Goal: Use online tool/utility

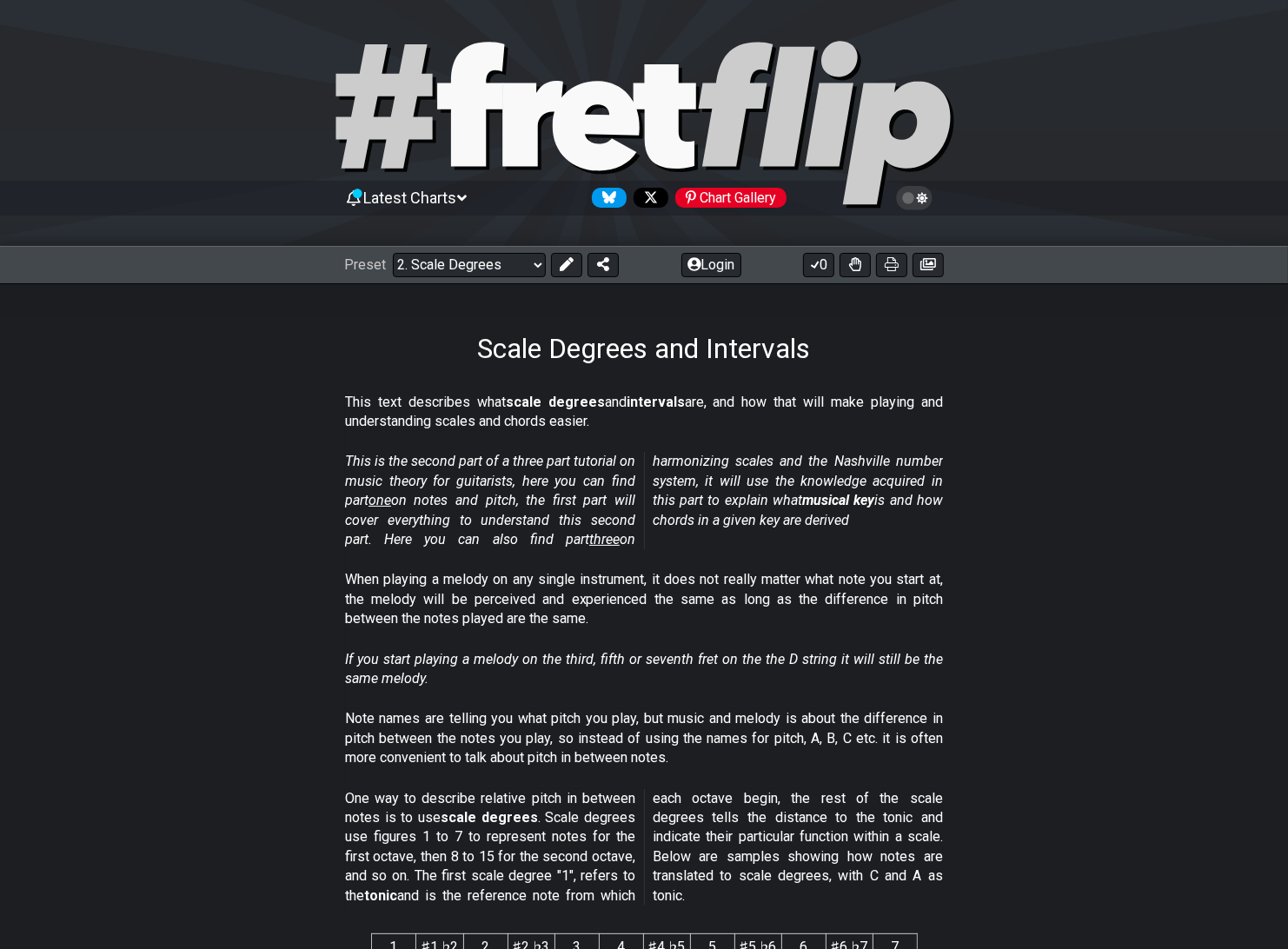
click at [613, 11] on div "Latest Charts Chart Gallery" at bounding box center [644, 123] width 1288 height 246
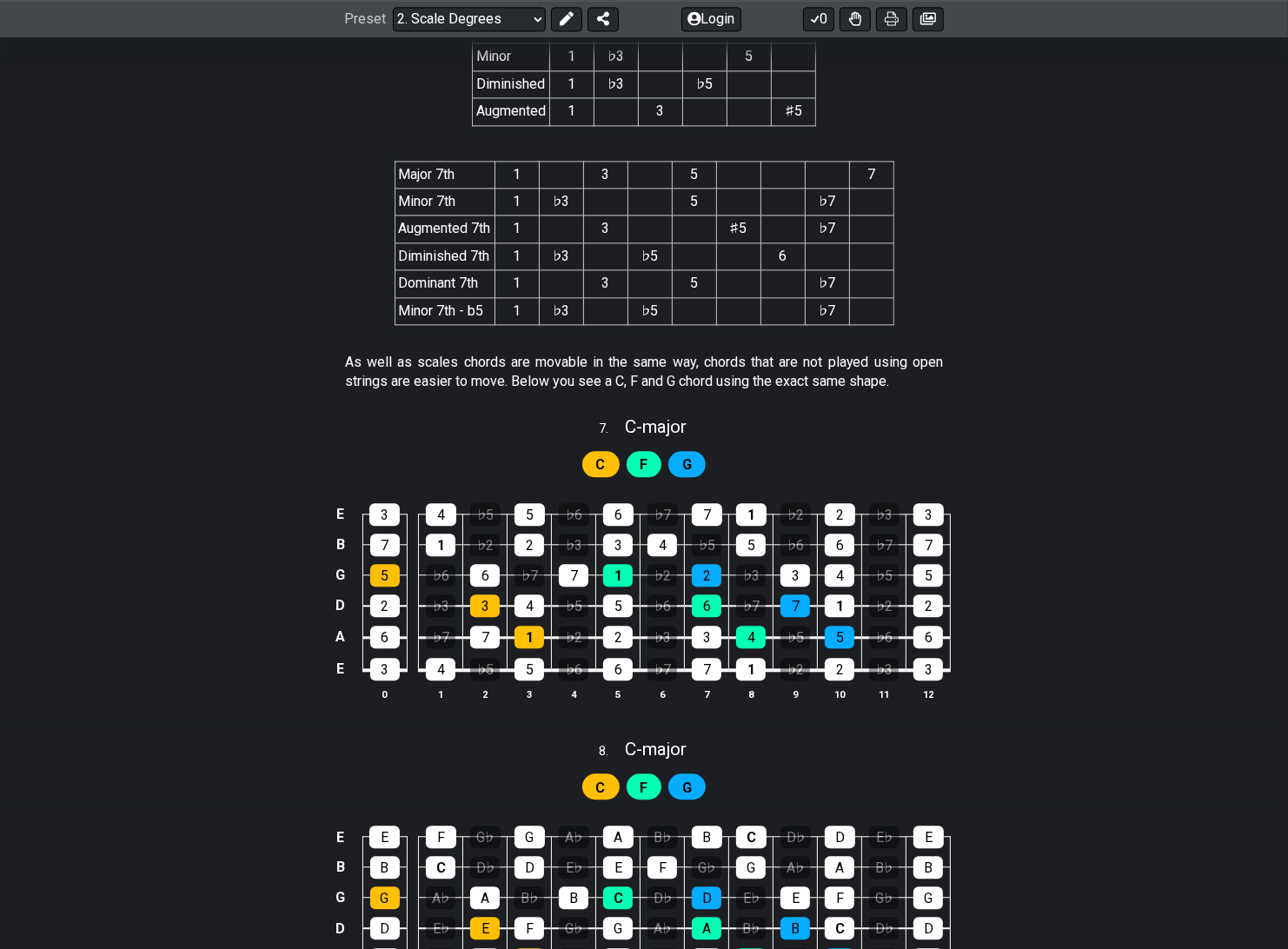
scroll to position [3863, 0]
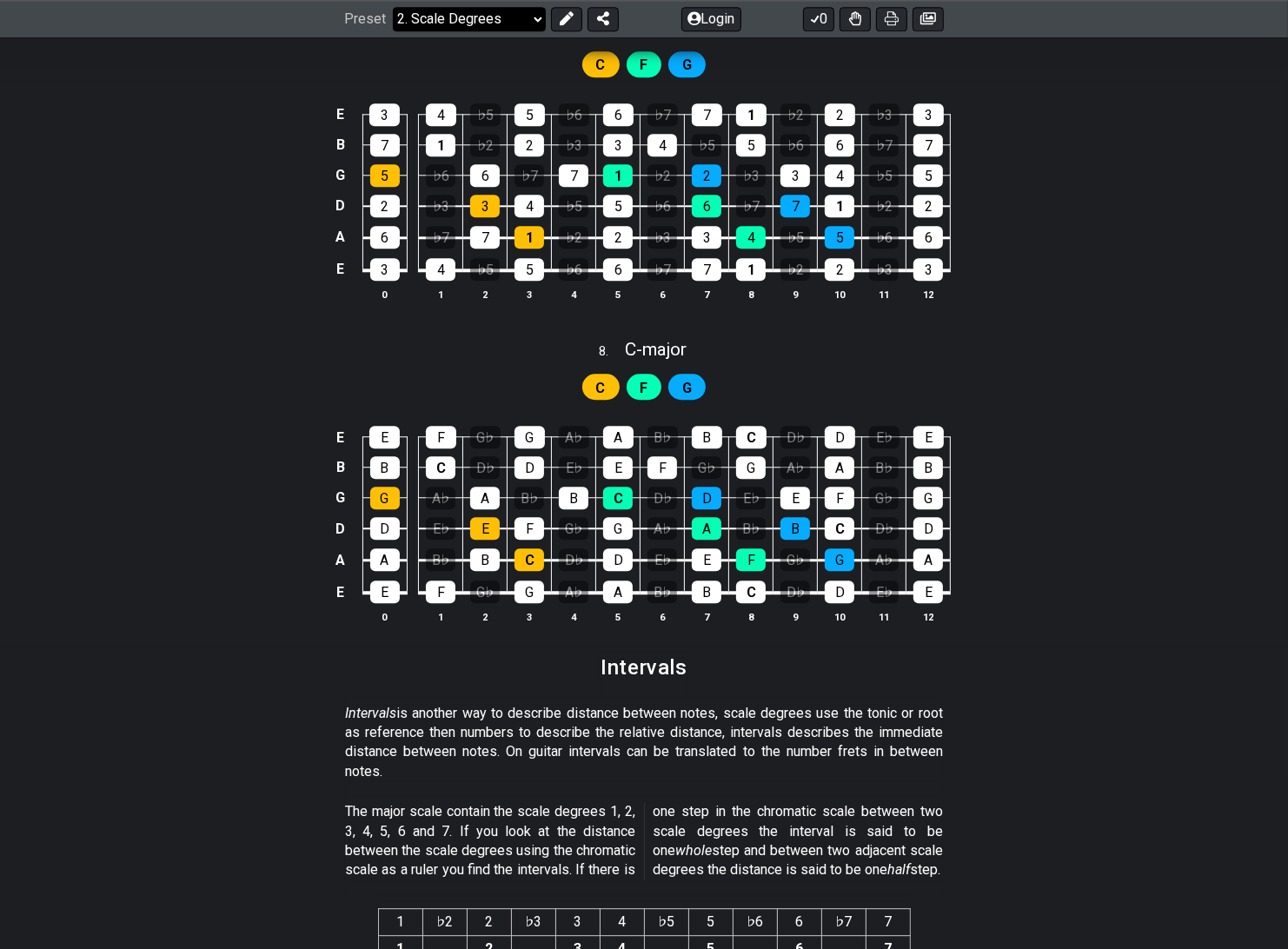
click at [470, 10] on select "Welcome to #fretflip! Initial Preset Custom Preset Minor Pentatonic Major Penta…" at bounding box center [469, 19] width 153 height 24
click at [393, 31] on select "Welcome to #fretflip! Initial Preset Custom Preset Minor Pentatonic Major Penta…" at bounding box center [469, 19] width 153 height 24
select select "/modal-chord-progressions"
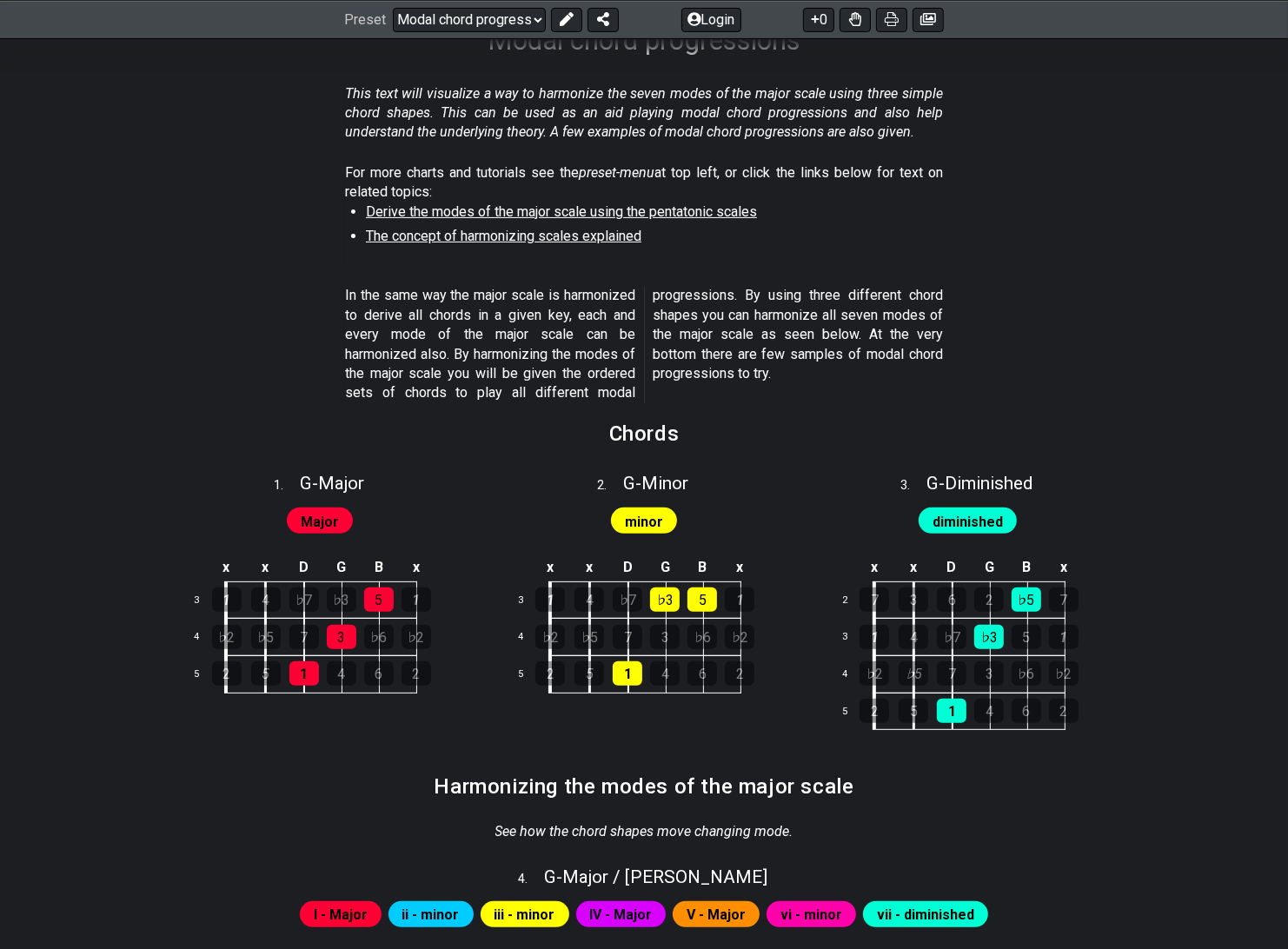
scroll to position [386, 0]
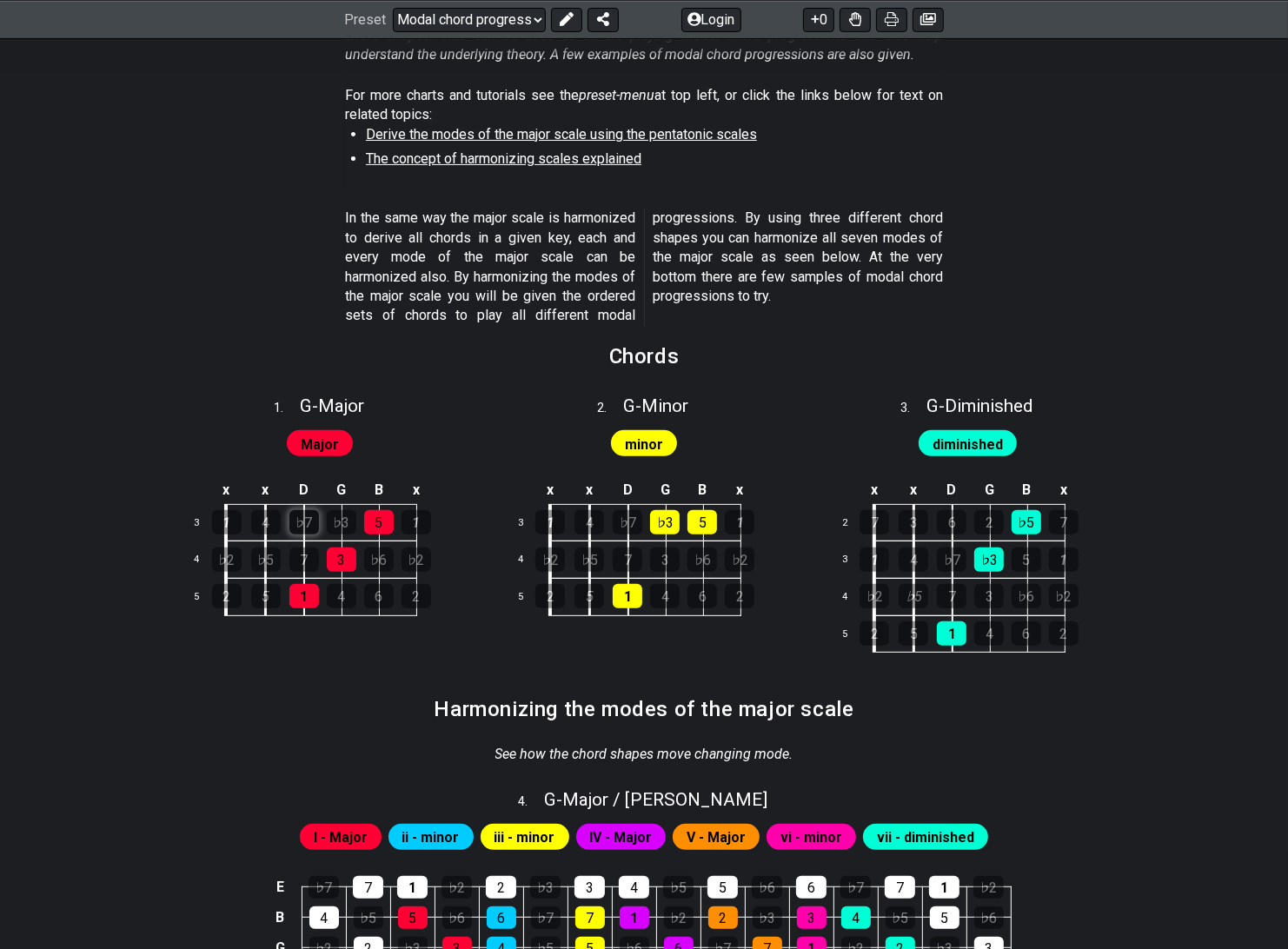
click at [304, 533] on div "♭7" at bounding box center [304, 522] width 29 height 24
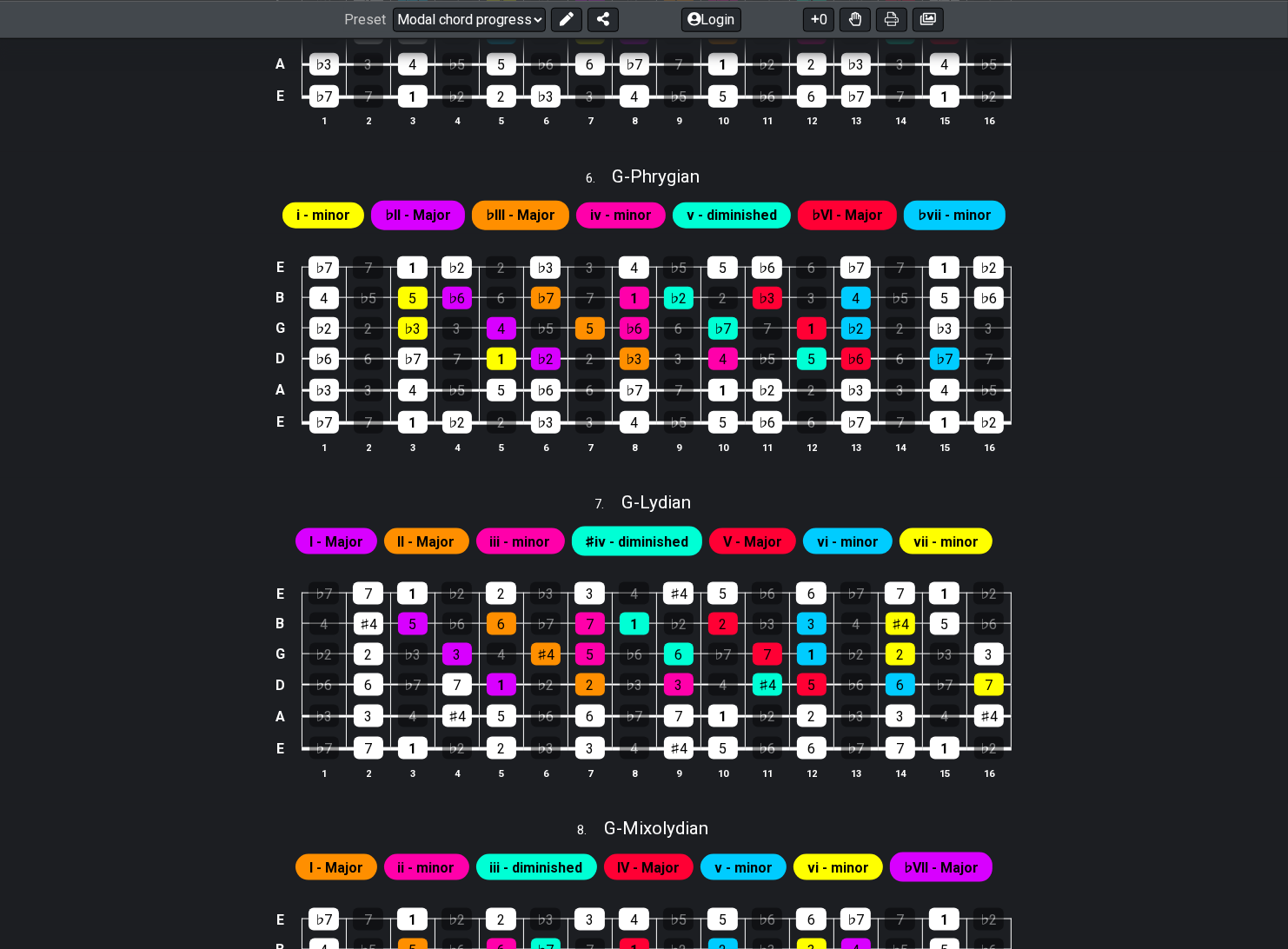
scroll to position [1641, 0]
